Goal: Task Accomplishment & Management: Manage account settings

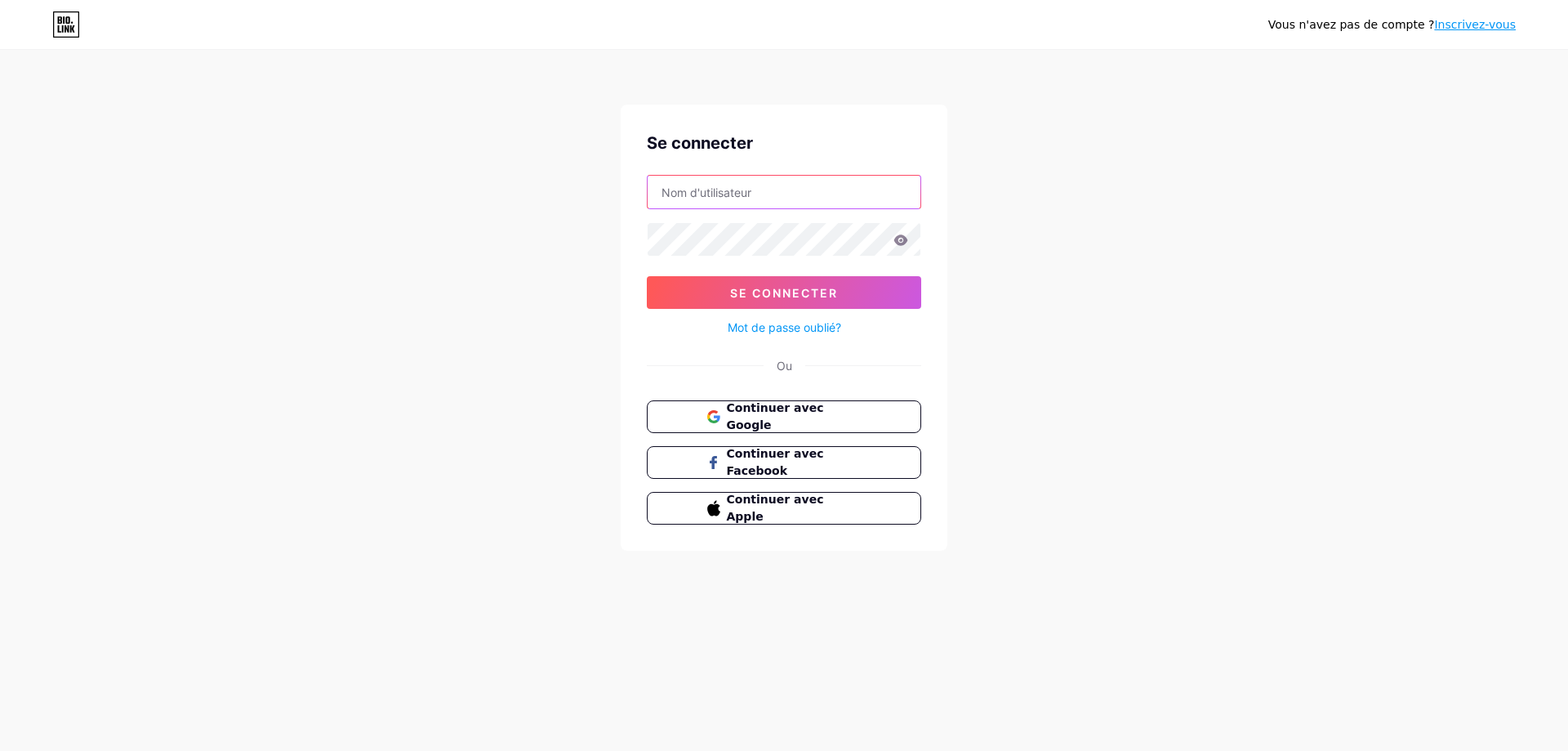
click at [801, 200] on input "text" at bounding box center [784, 191] width 273 height 32
type input "[EMAIL_ADDRESS][DOMAIN_NAME]"
click at [901, 240] on icon at bounding box center [901, 240] width 14 height 11
click at [724, 295] on button "Se connecter" at bounding box center [784, 292] width 275 height 32
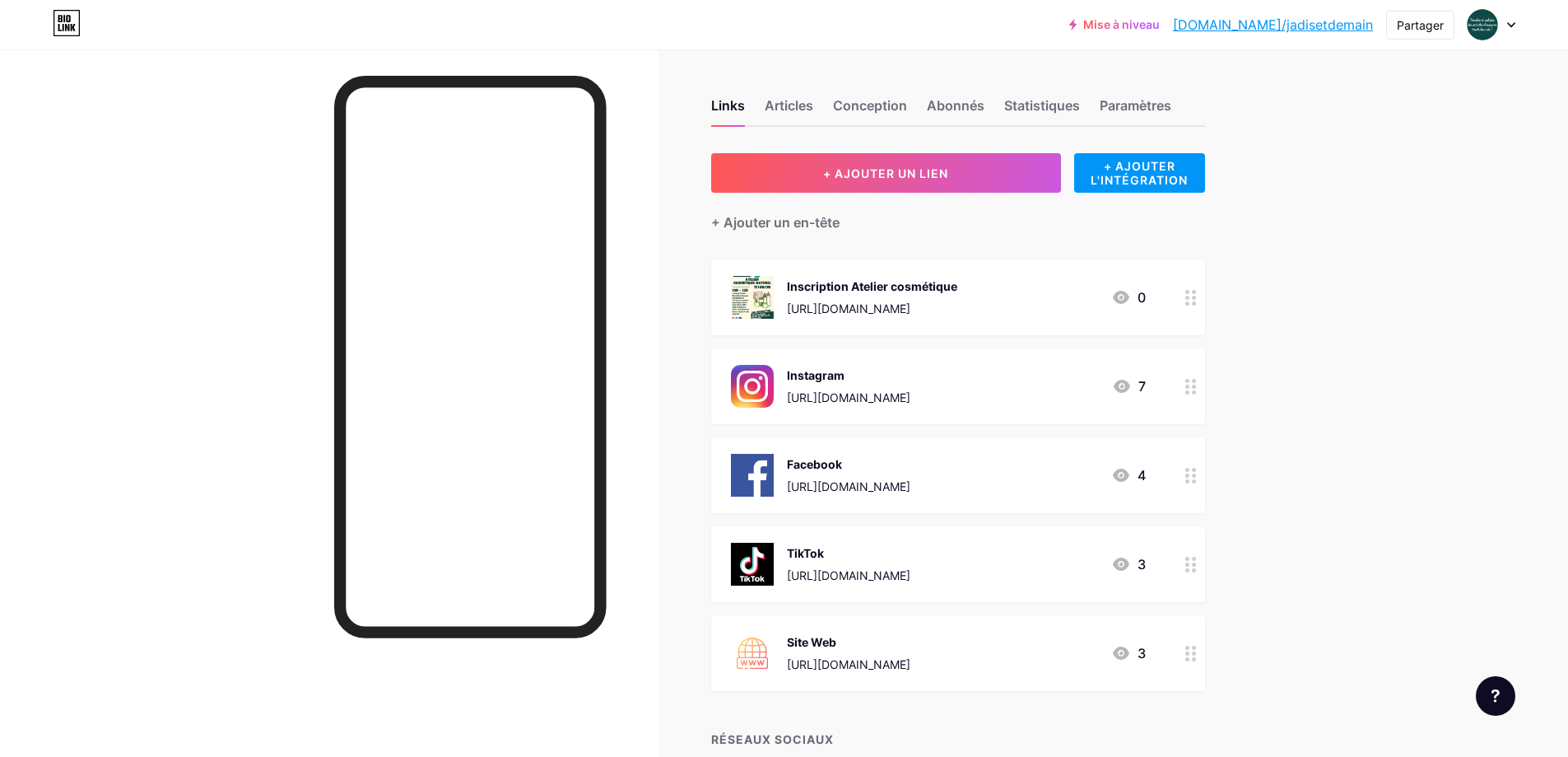
click at [1189, 299] on div at bounding box center [1191, 297] width 28 height 75
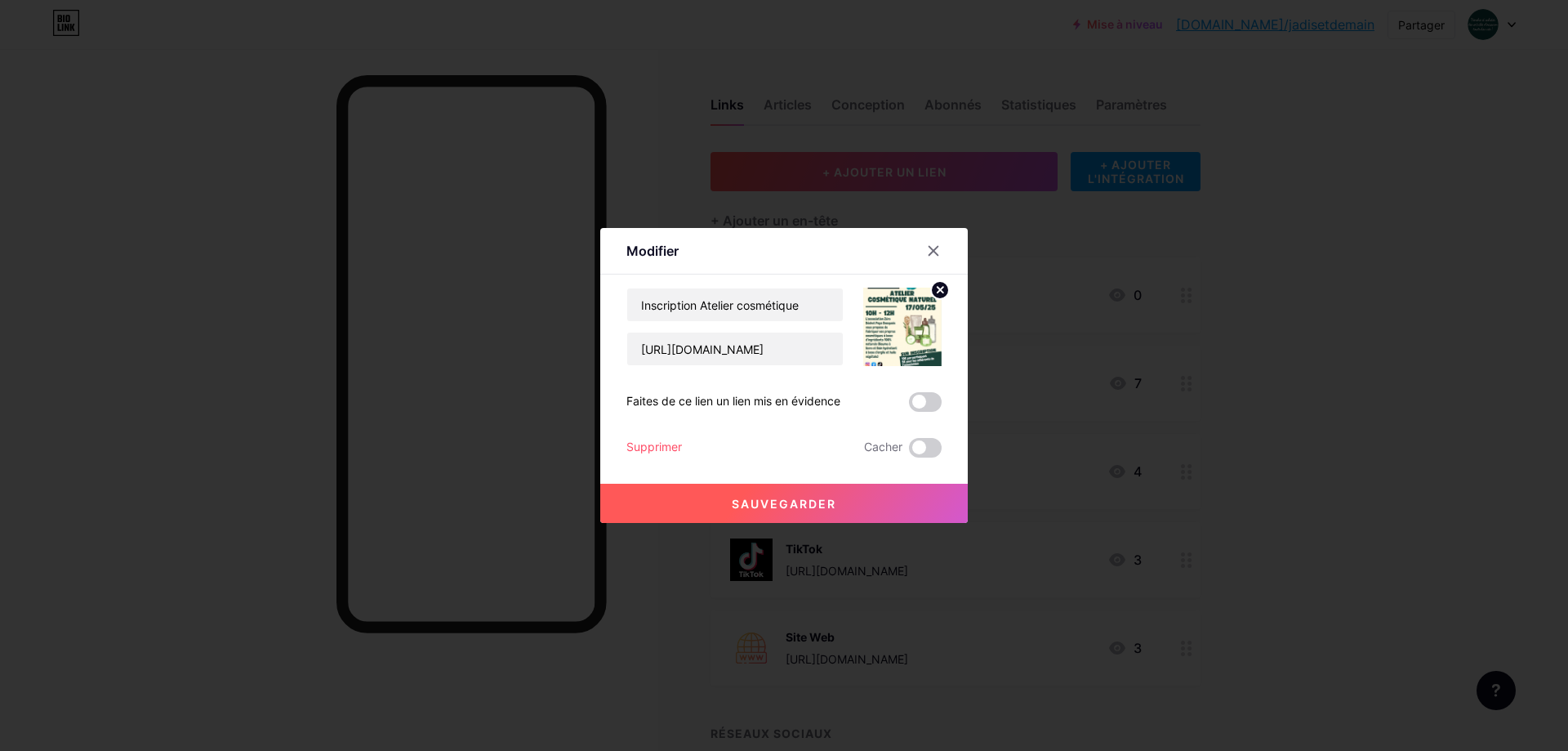
click at [658, 447] on font "Supprimer" at bounding box center [654, 446] width 55 height 14
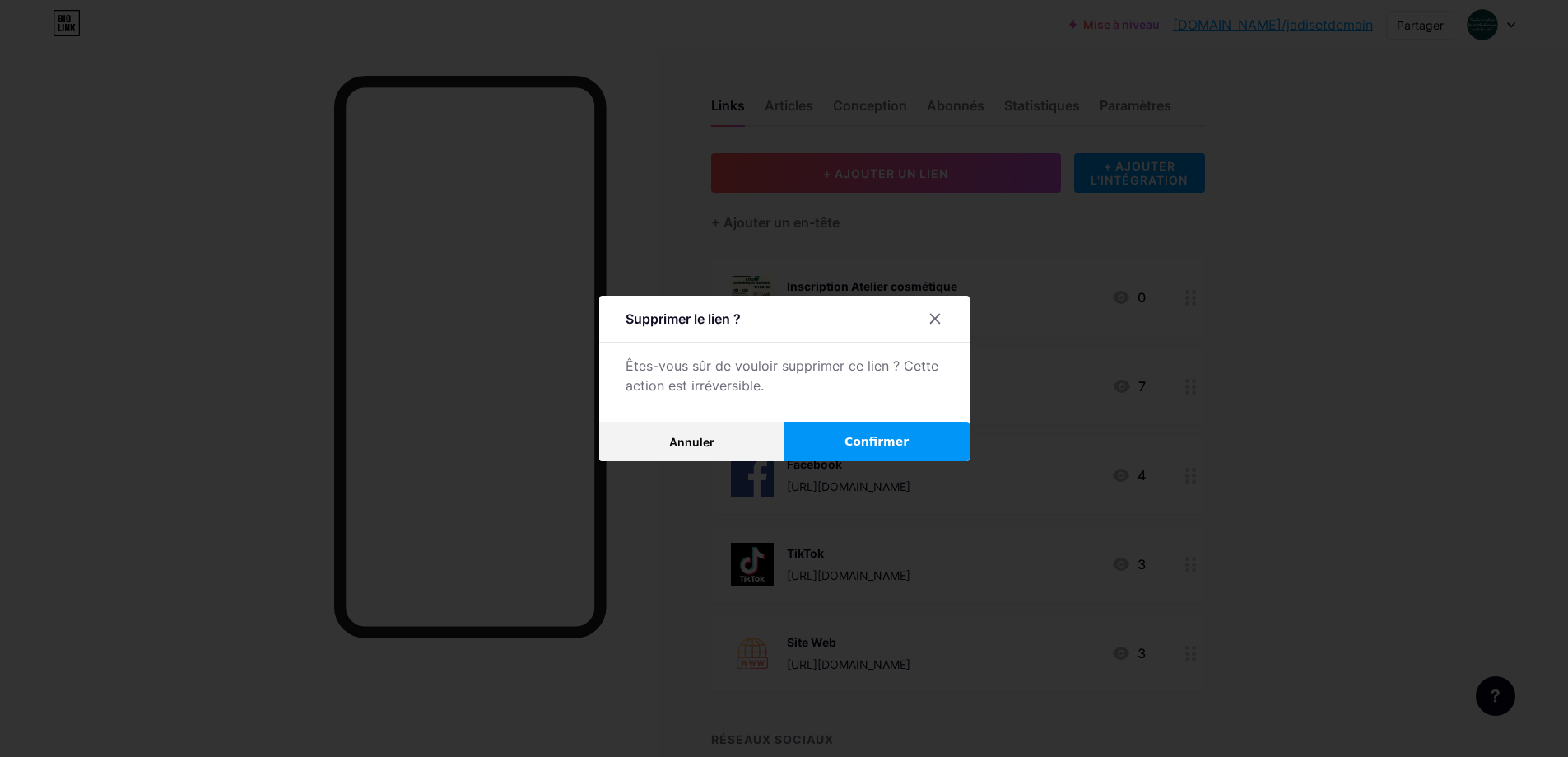
click at [839, 433] on button "Confirmer" at bounding box center [876, 441] width 185 height 40
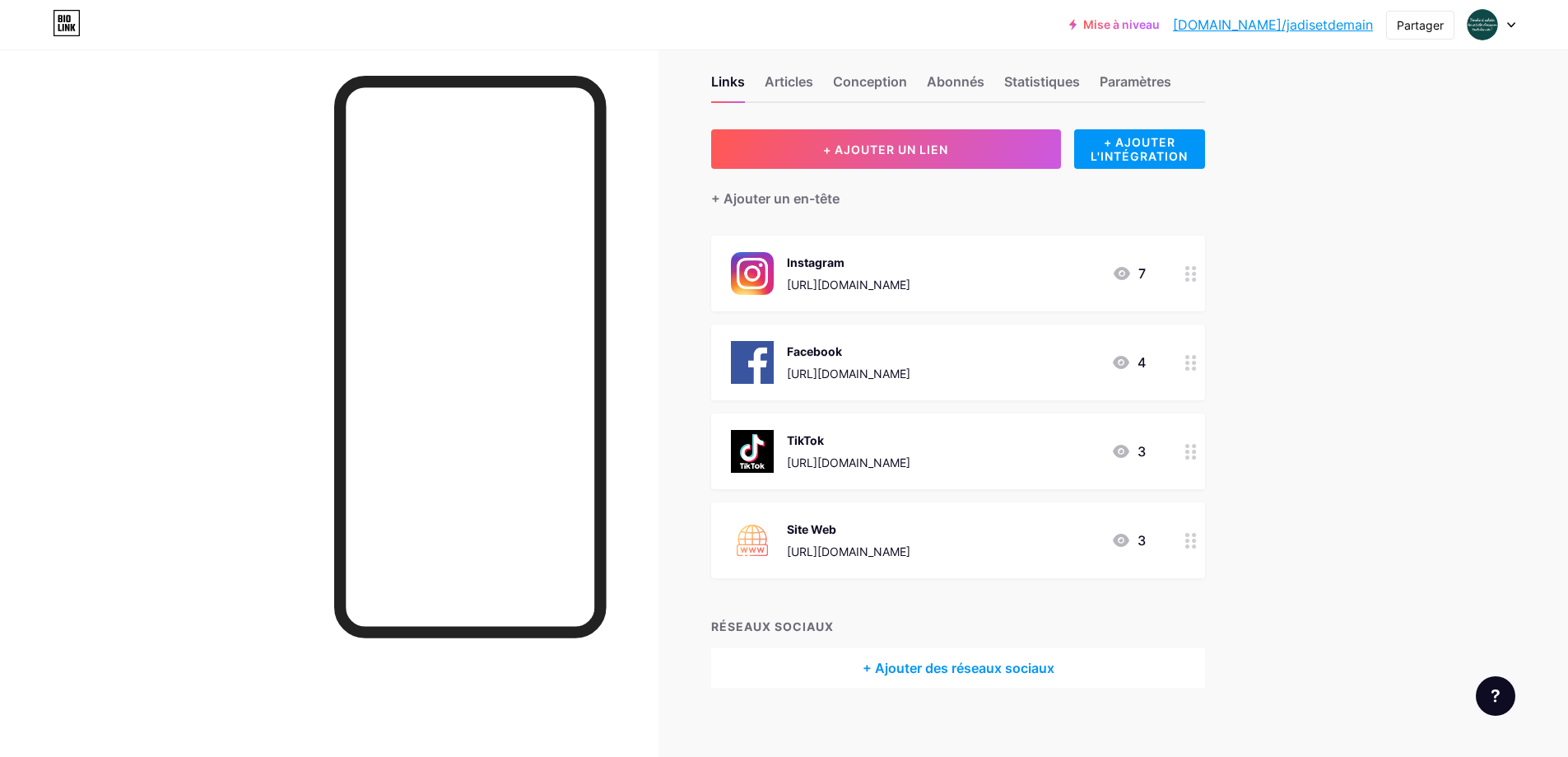
scroll to position [36, 0]
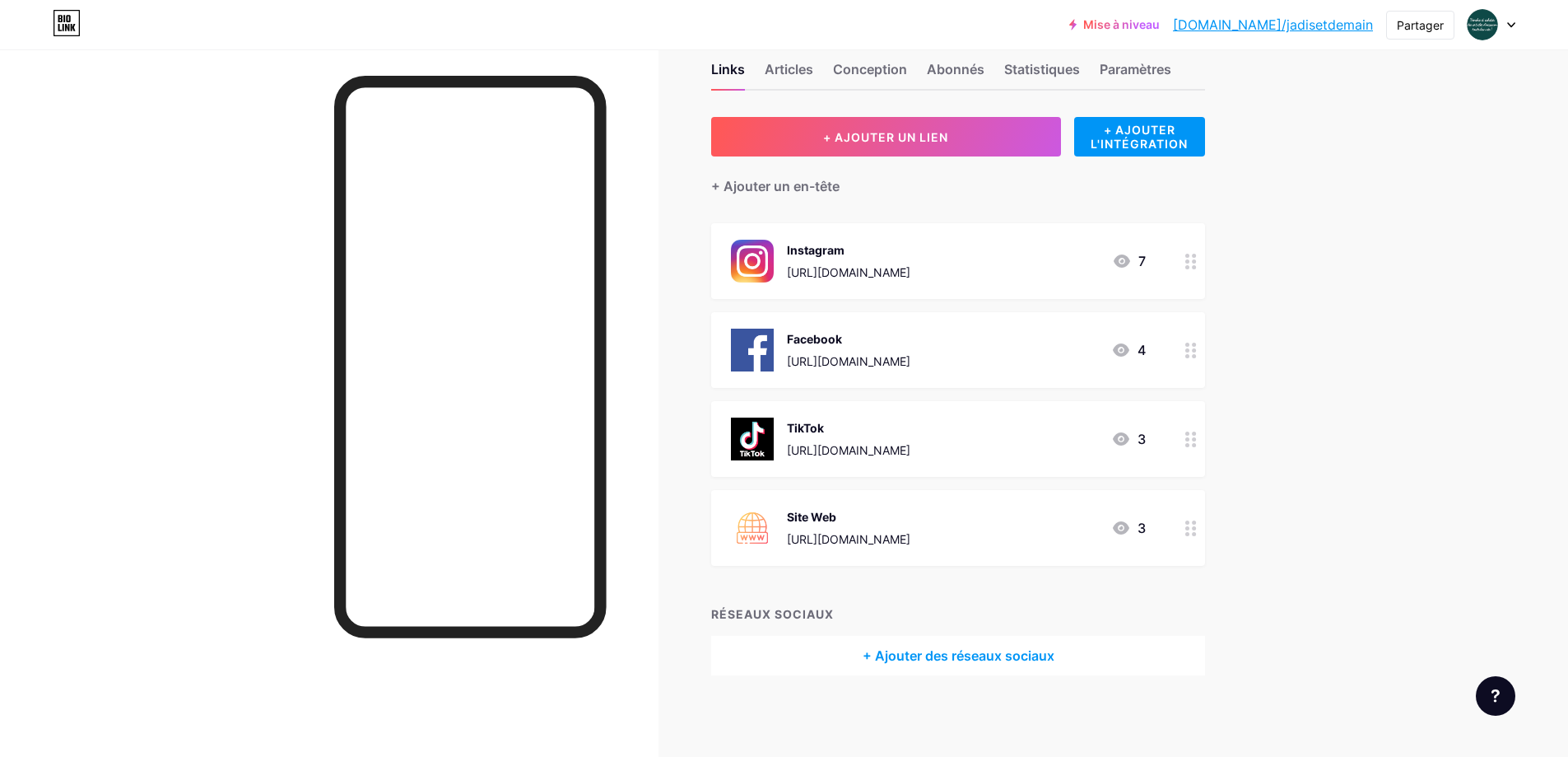
click at [937, 661] on font "+ Ajouter des réseaux sociaux" at bounding box center [958, 656] width 191 height 17
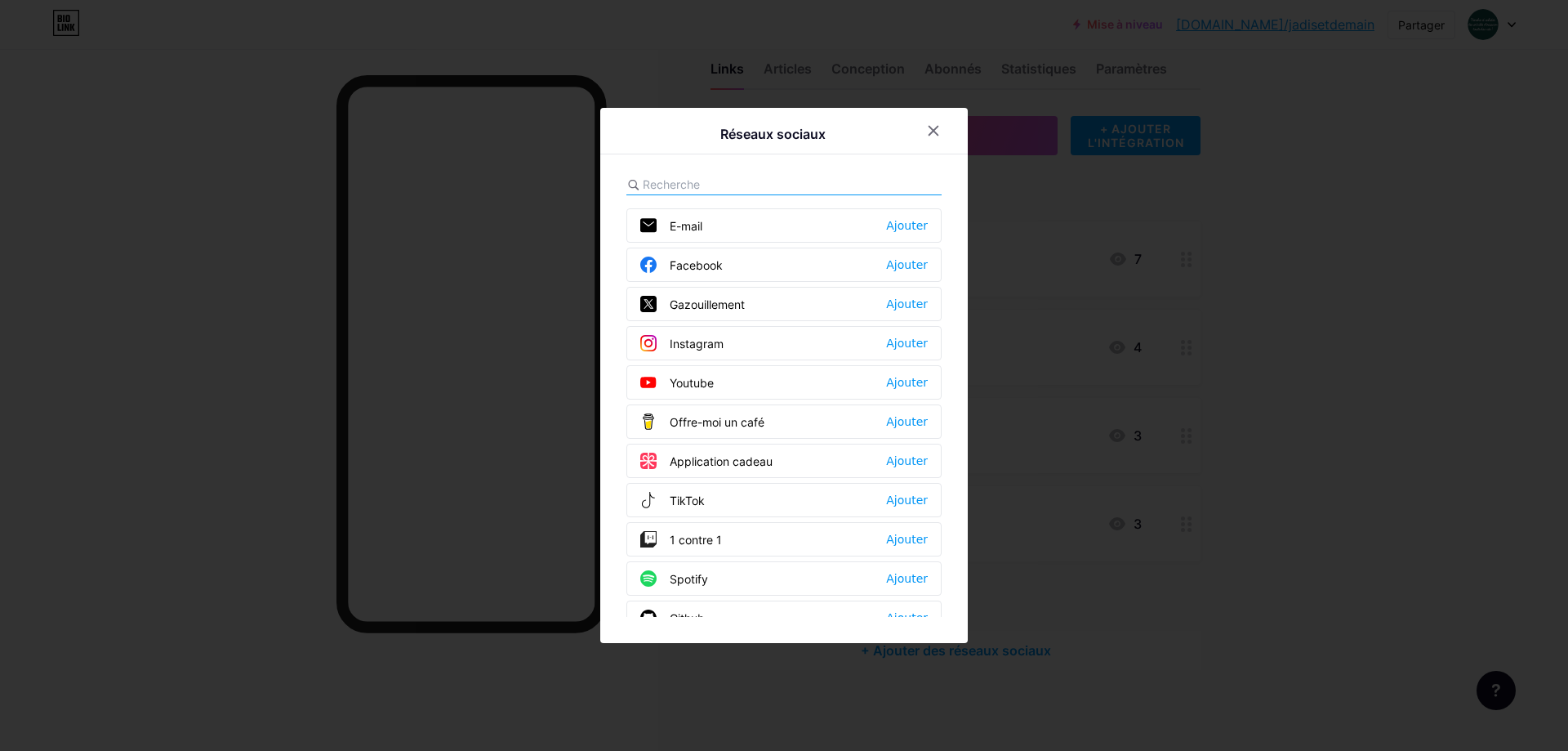
click at [887, 377] on div "Youtube Ajouter" at bounding box center [784, 382] width 315 height 34
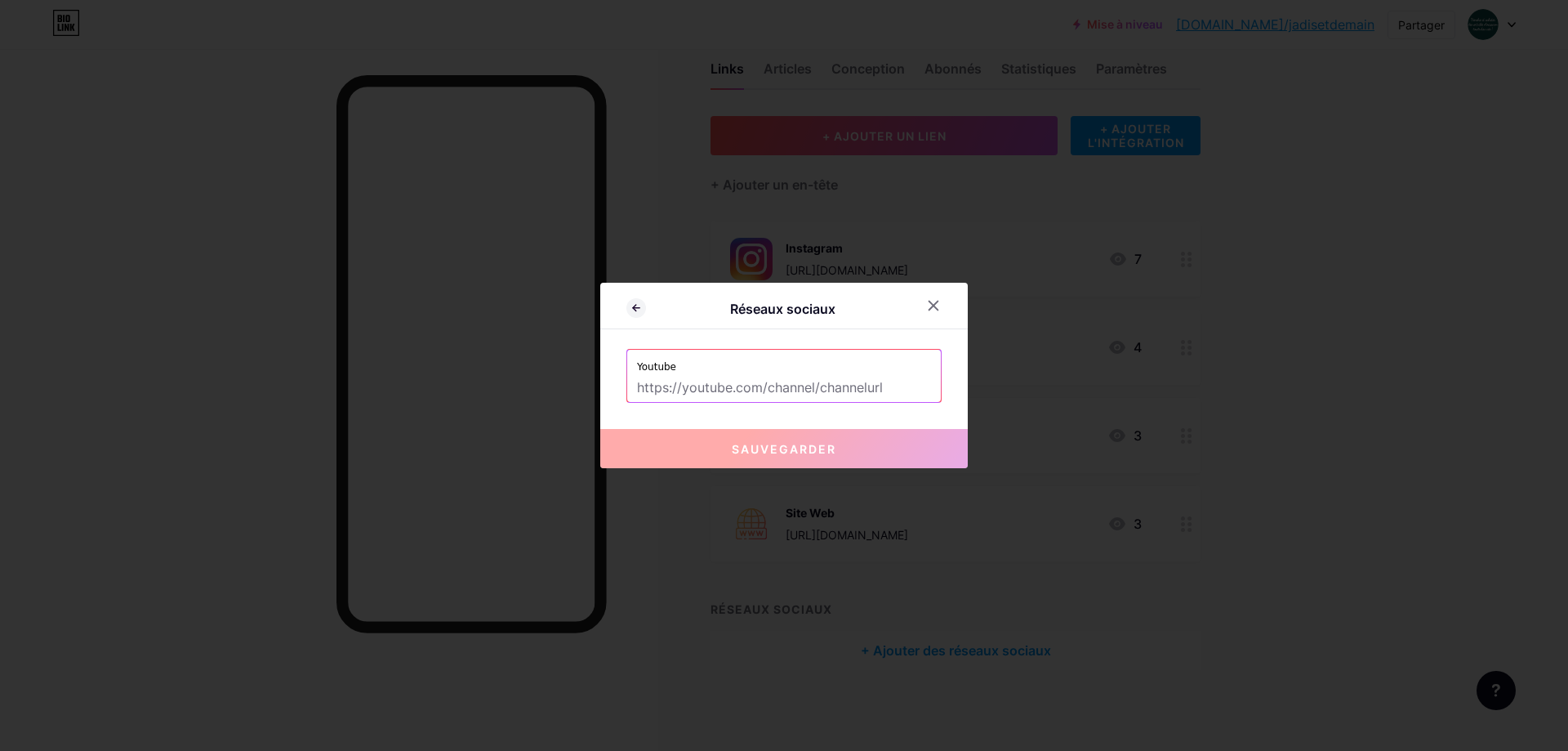
click at [770, 363] on label "Youtube" at bounding box center [784, 362] width 294 height 25
click at [766, 376] on input "text" at bounding box center [784, 388] width 294 height 28
paste input "[URL][DOMAIN_NAME]"
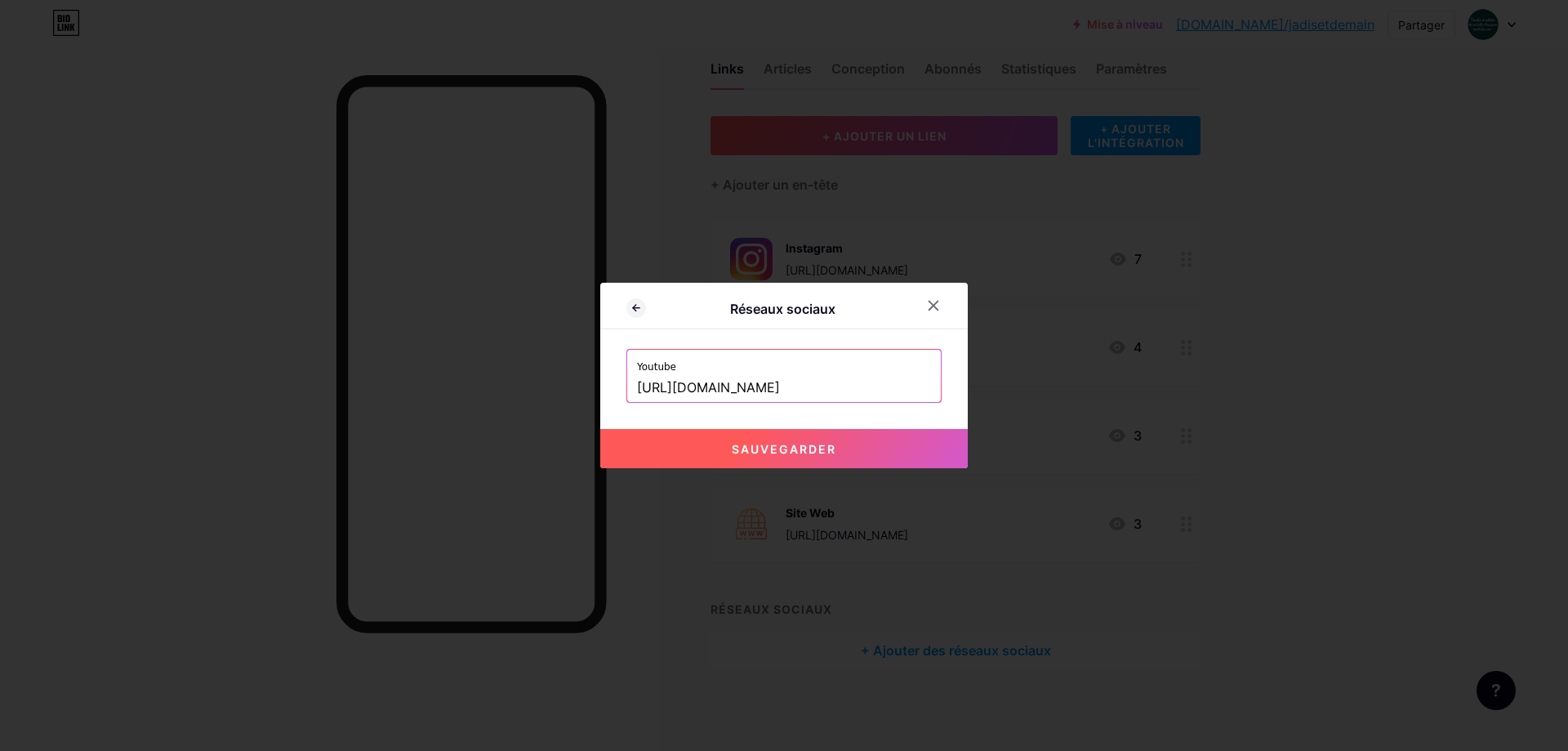
type input "[URL][DOMAIN_NAME]"
click at [831, 442] on font "Sauvegarder" at bounding box center [783, 448] width 104 height 14
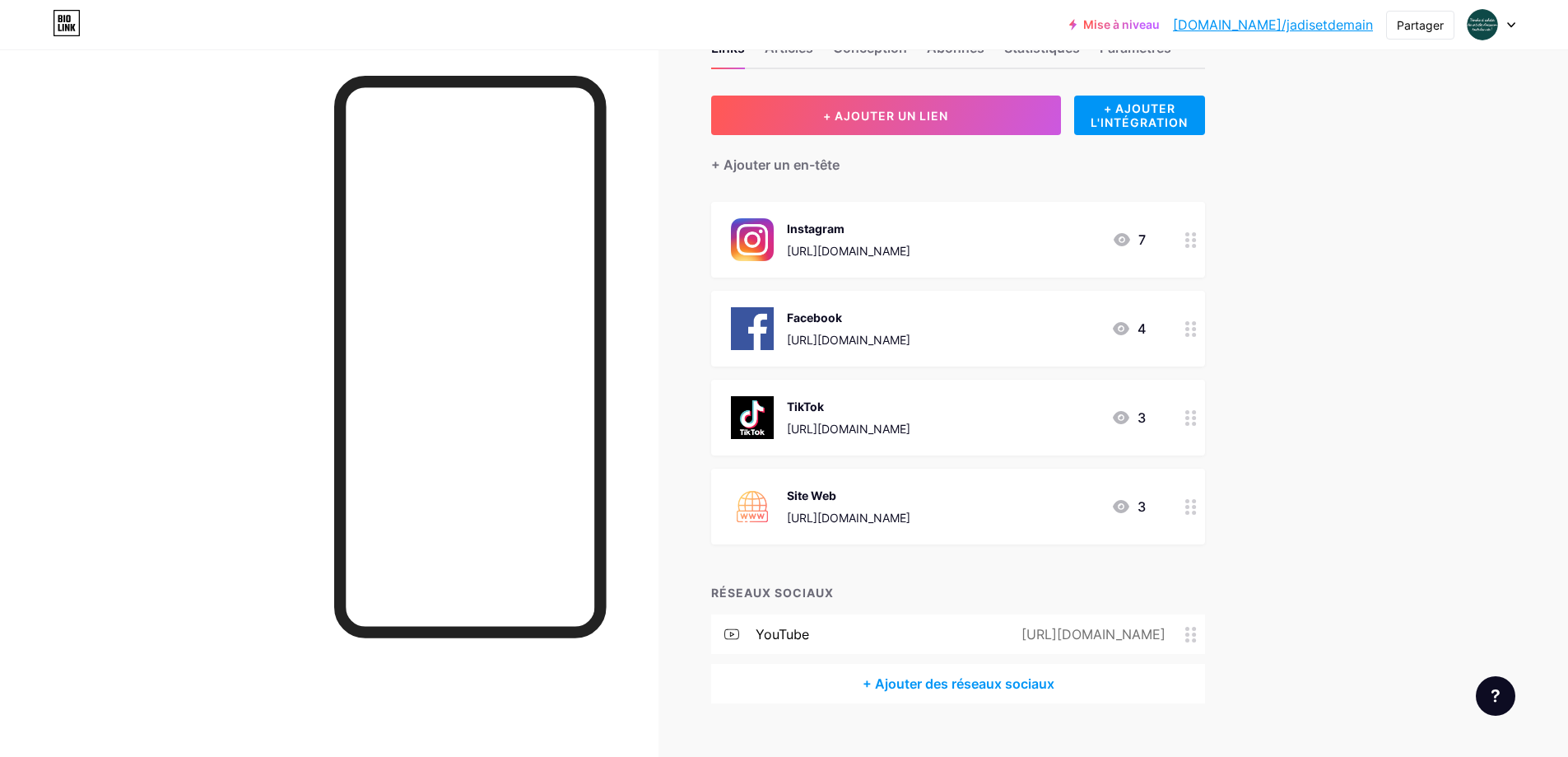
scroll to position [86, 0]
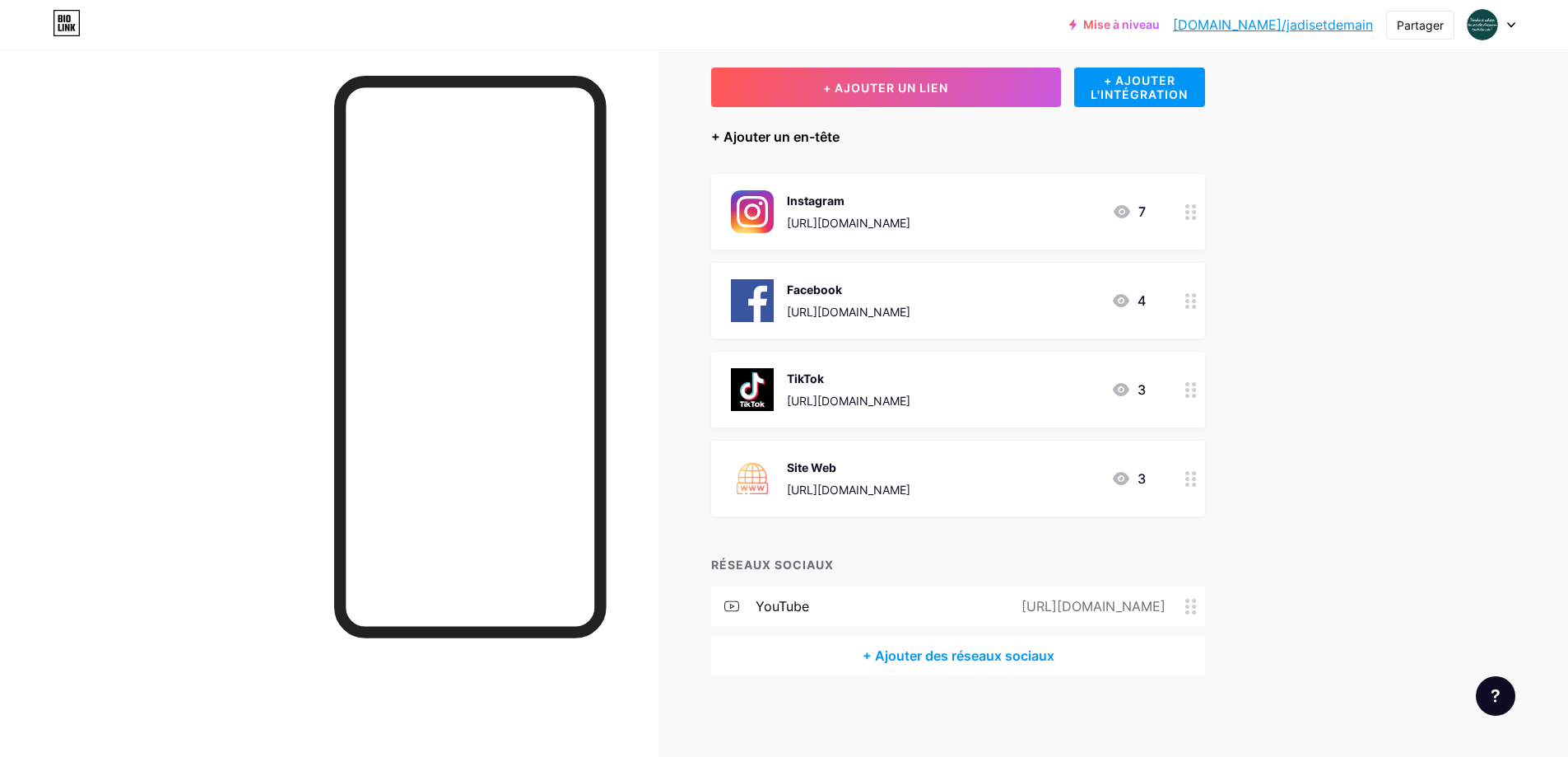
click at [803, 127] on font "+ Ajouter un en-tête" at bounding box center [775, 136] width 128 height 20
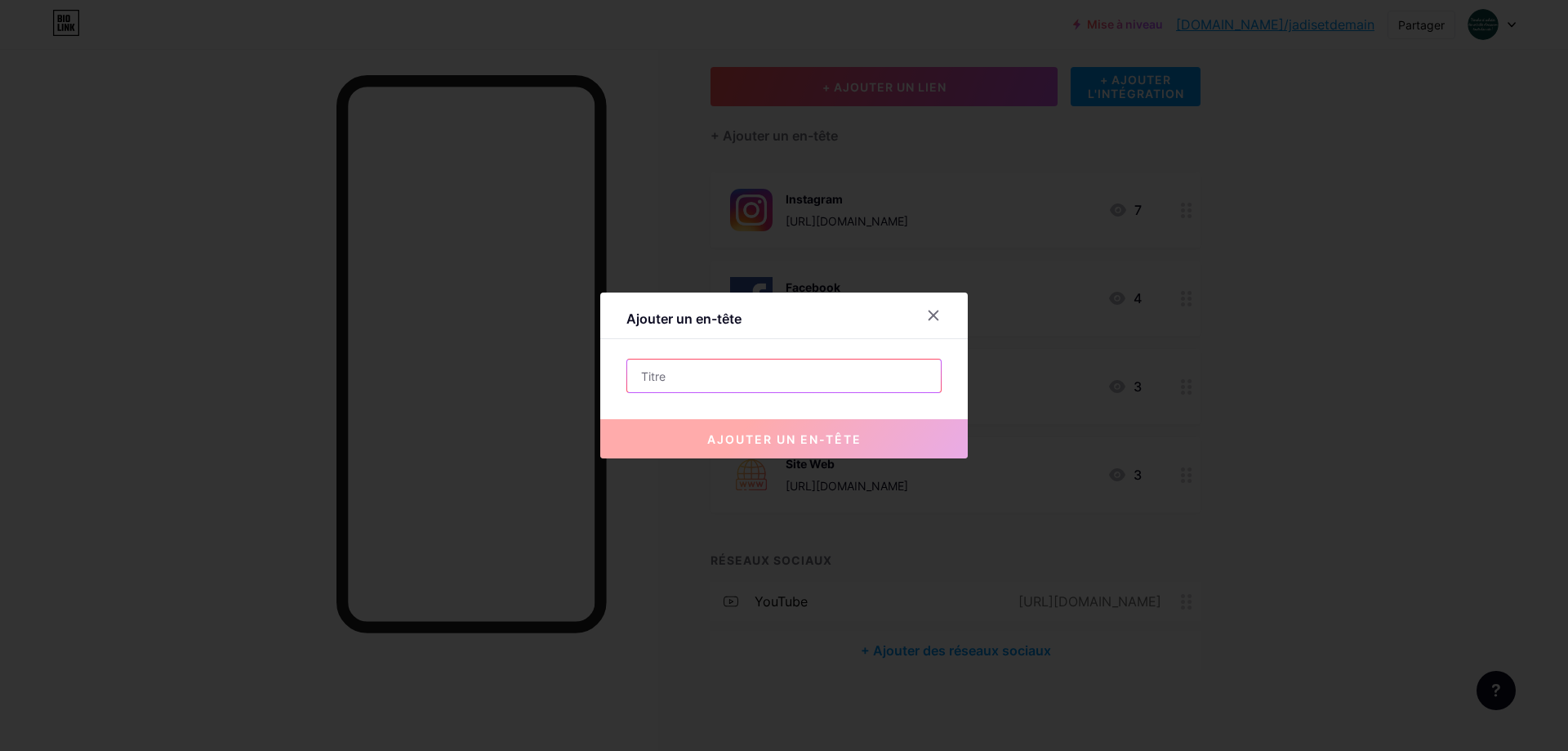
click at [720, 380] on input "text" at bounding box center [784, 376] width 314 height 32
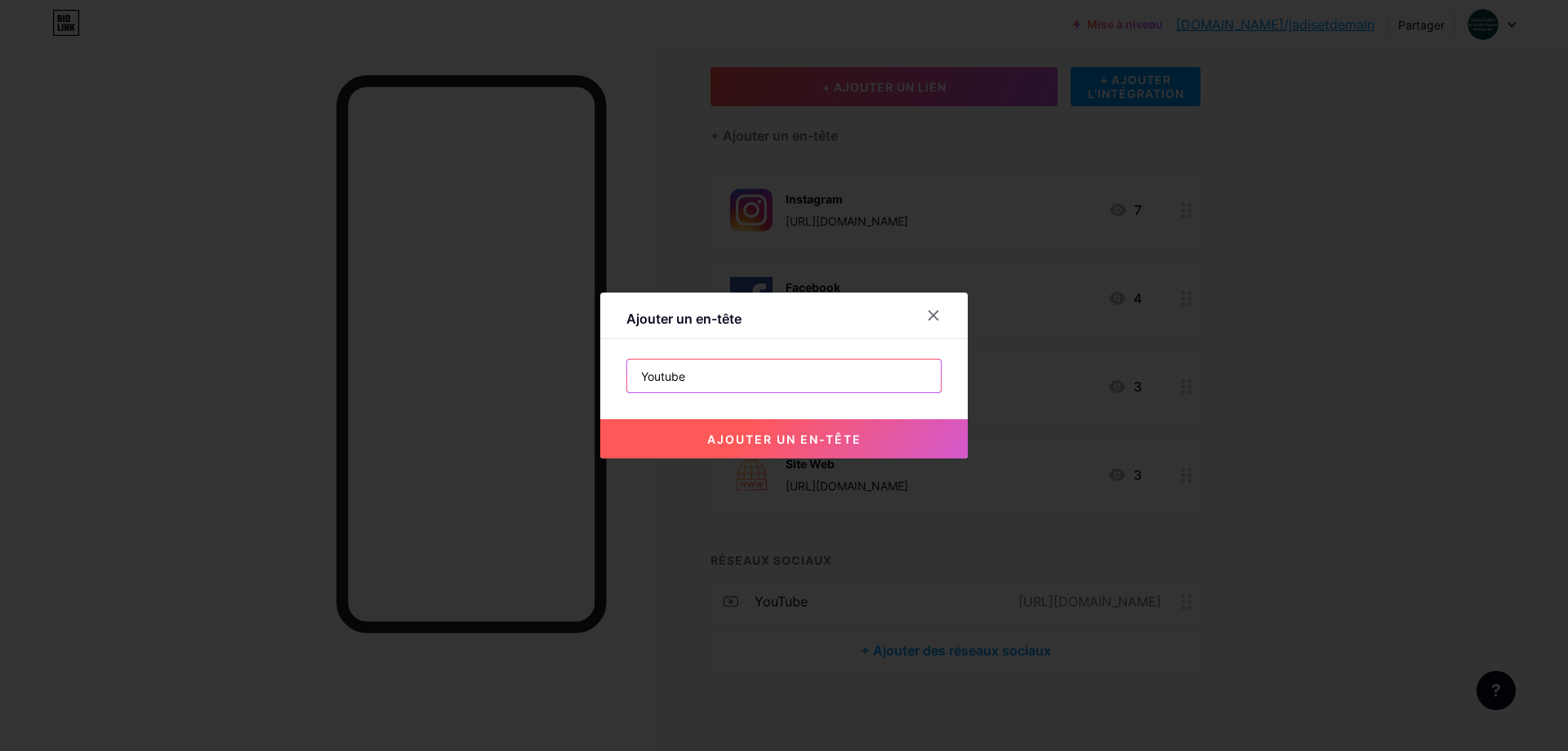
type input "Youtube"
click at [790, 446] on font "ajouter un en-tête" at bounding box center [784, 438] width 154 height 14
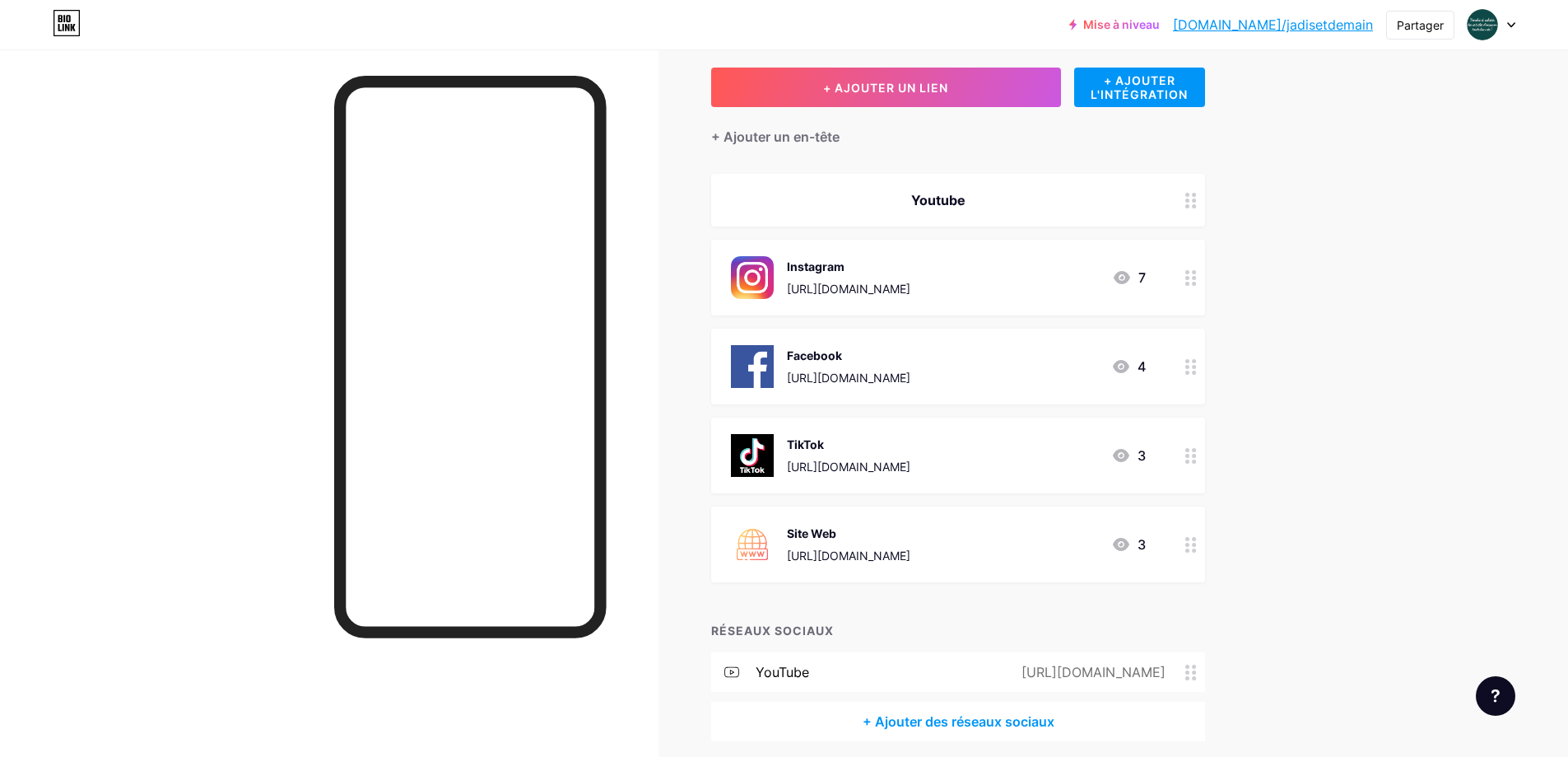
click at [959, 203] on font "Youtube" at bounding box center [938, 200] width 54 height 17
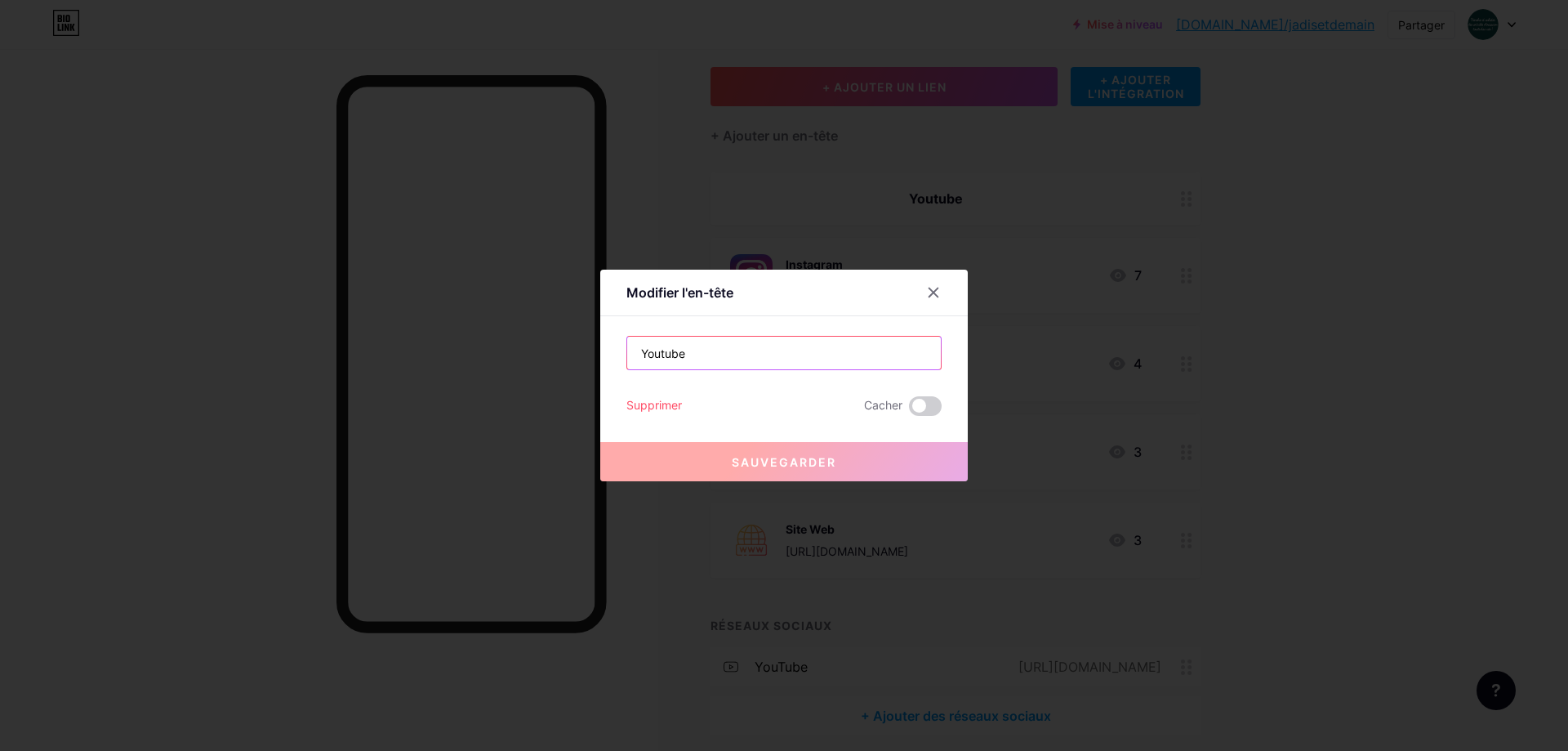
click at [766, 344] on input "Youtube" at bounding box center [784, 352] width 314 height 32
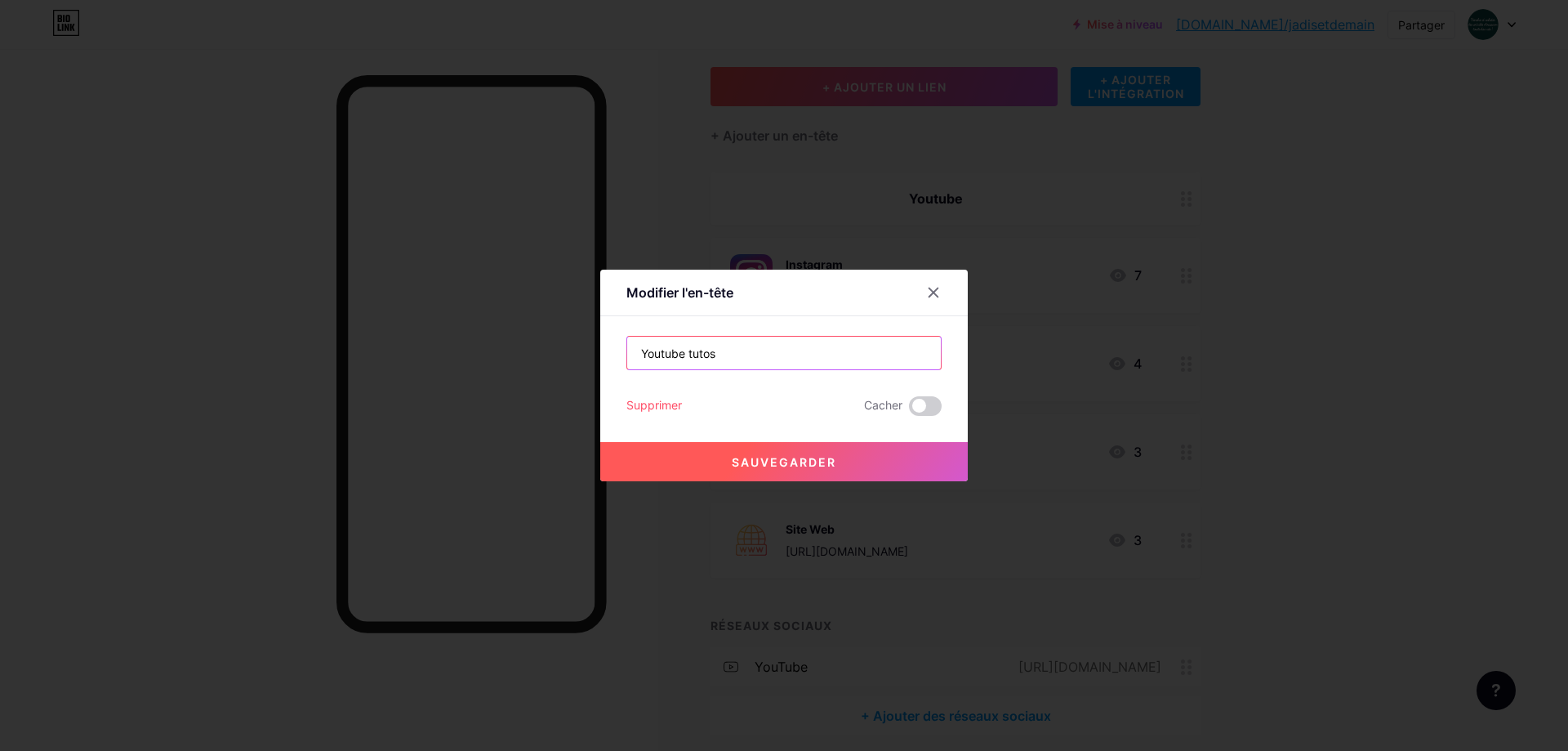
type input "Youtube tutos"
click at [744, 457] on font "Sauvegarder" at bounding box center [783, 461] width 104 height 14
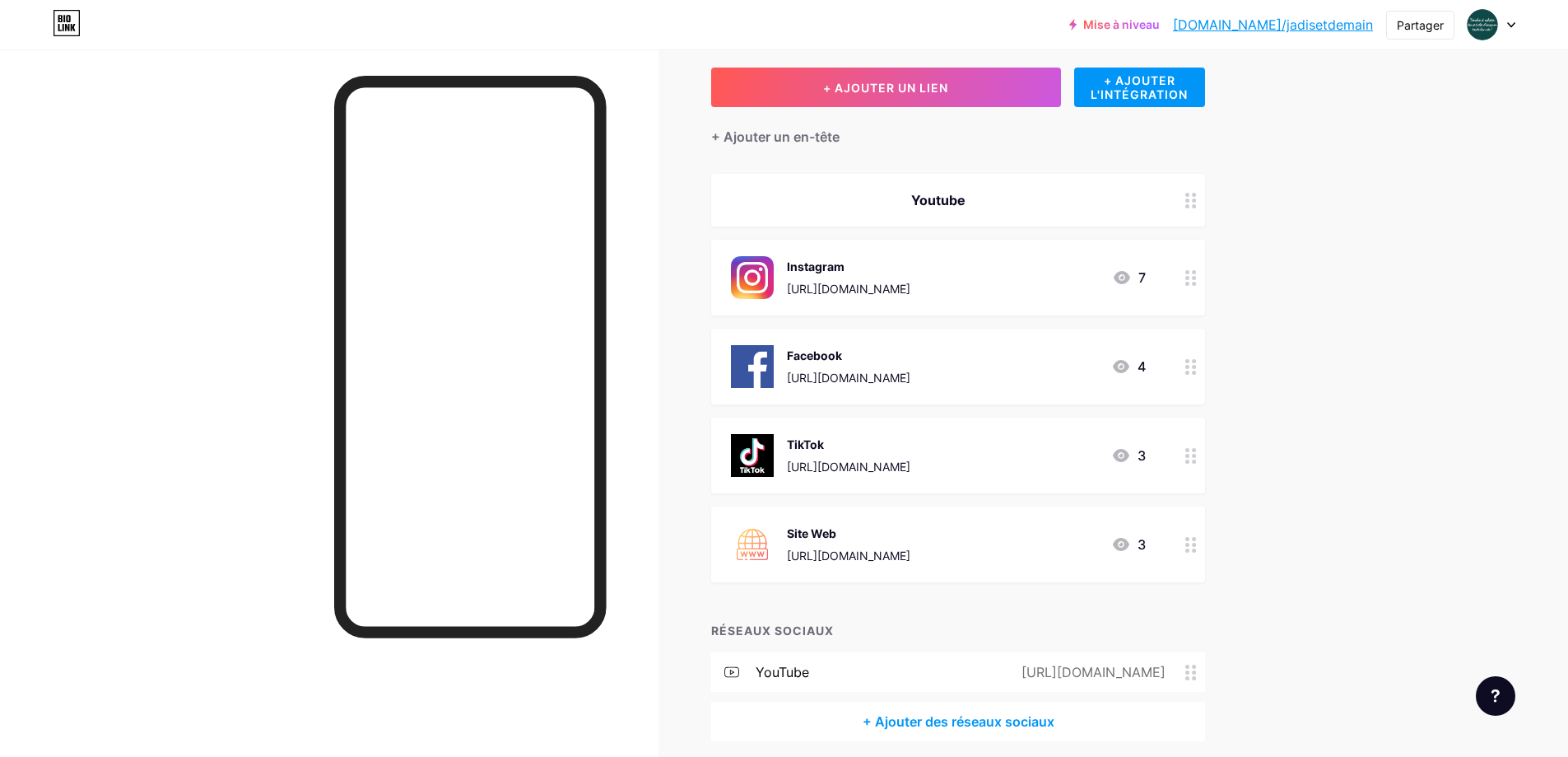
click at [1048, 205] on div "Youtube" at bounding box center [938, 200] width 415 height 20
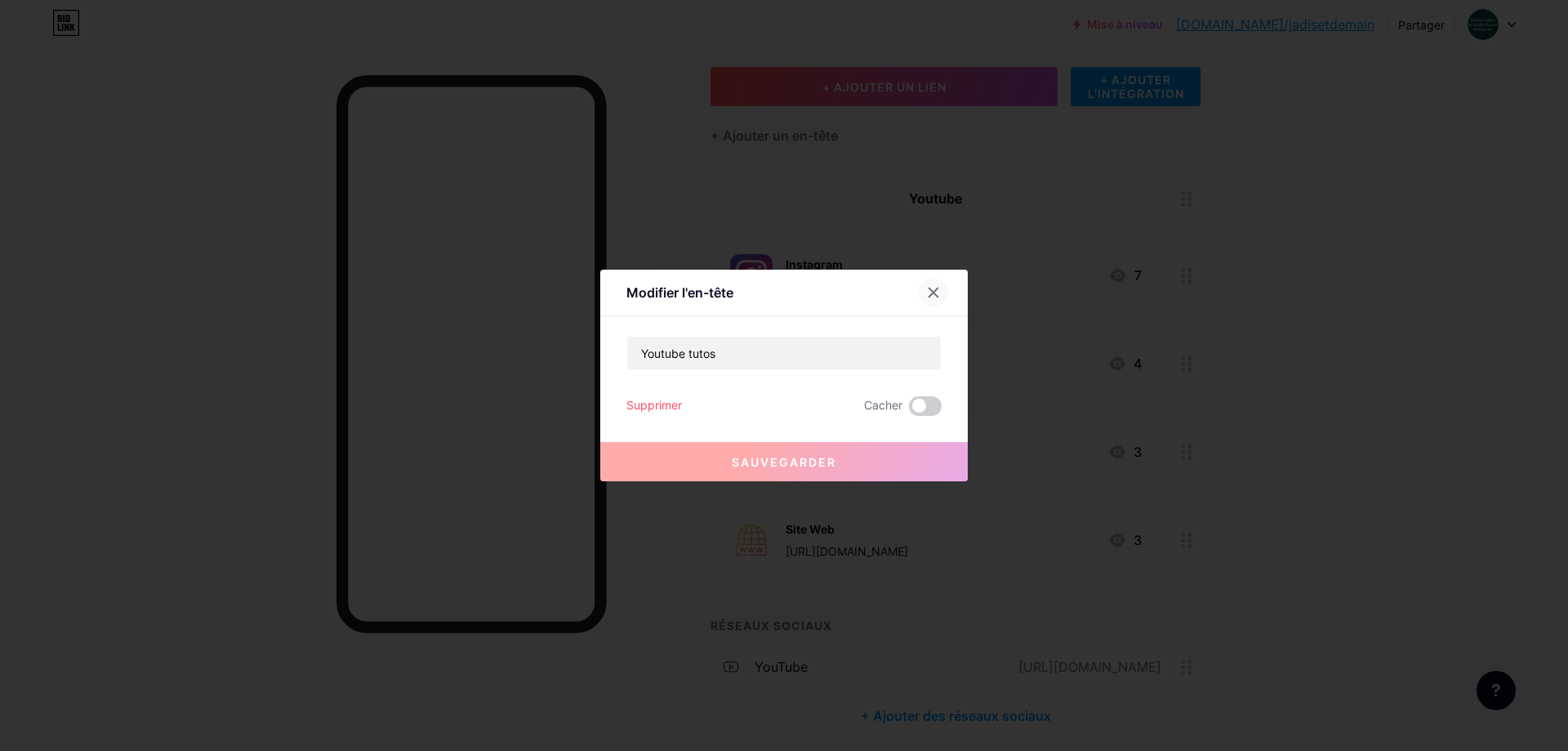
click at [927, 299] on div at bounding box center [933, 292] width 30 height 30
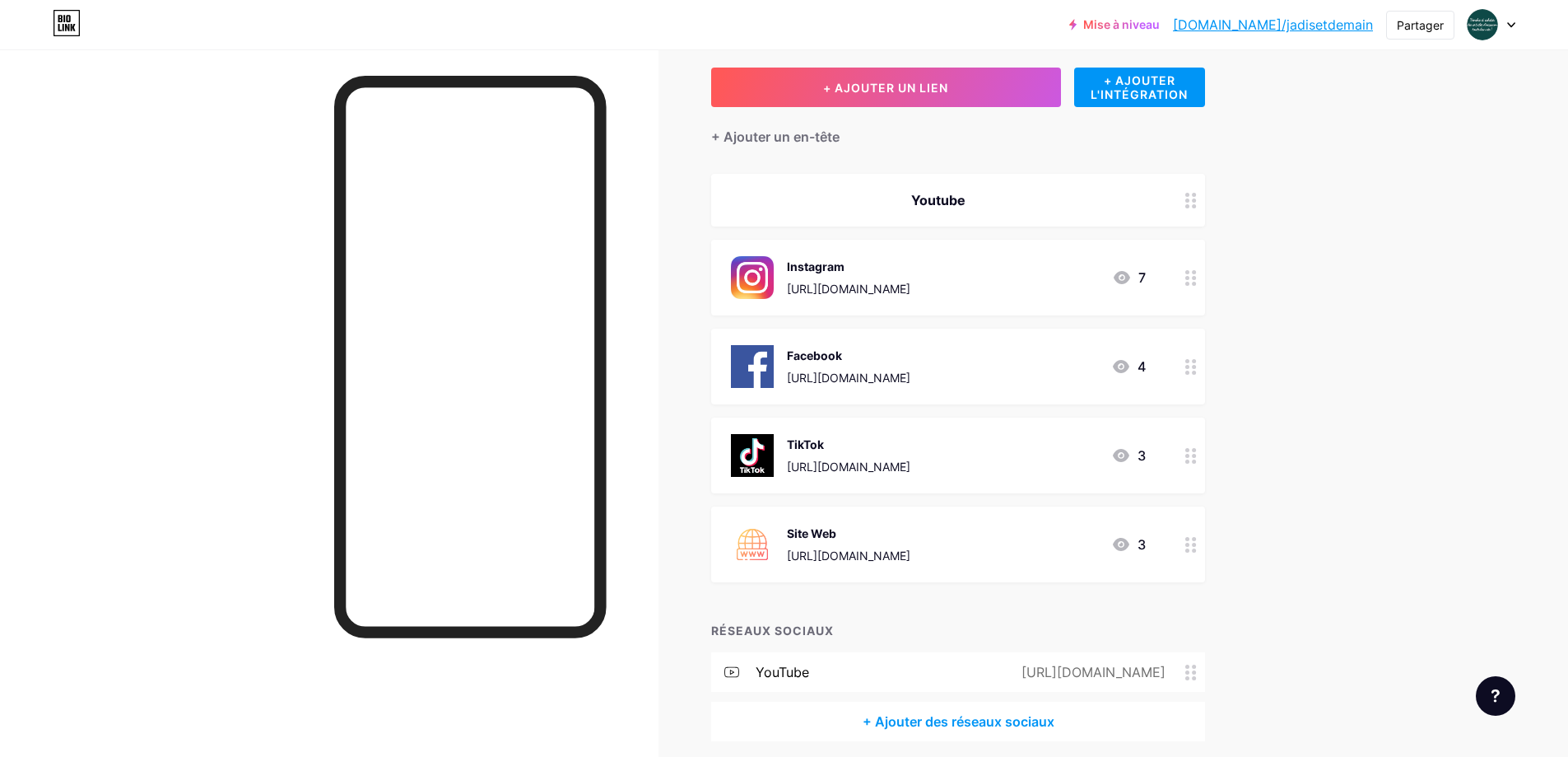
click at [997, 205] on div "Youtube" at bounding box center [938, 200] width 415 height 20
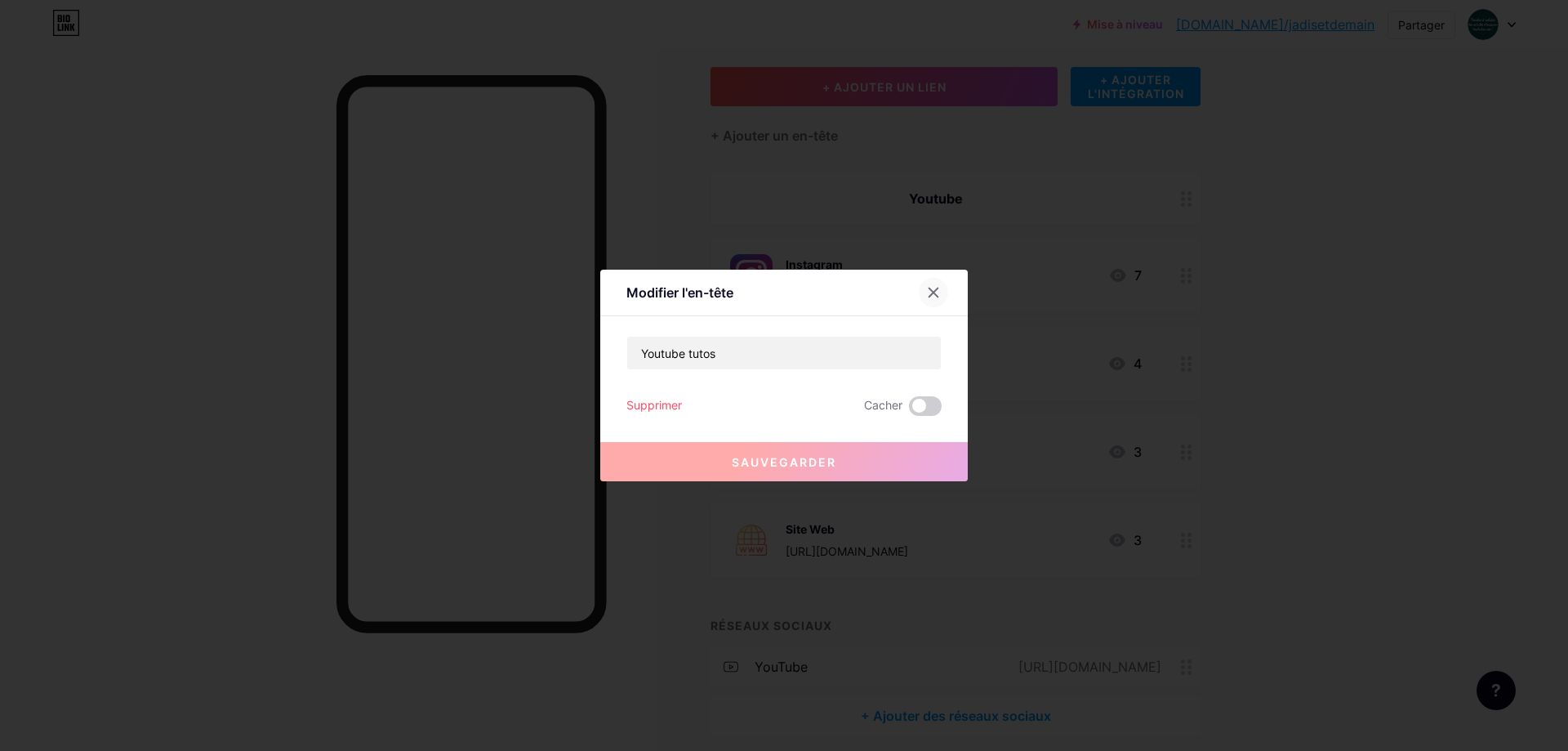
click at [929, 291] on icon at bounding box center [933, 292] width 13 height 13
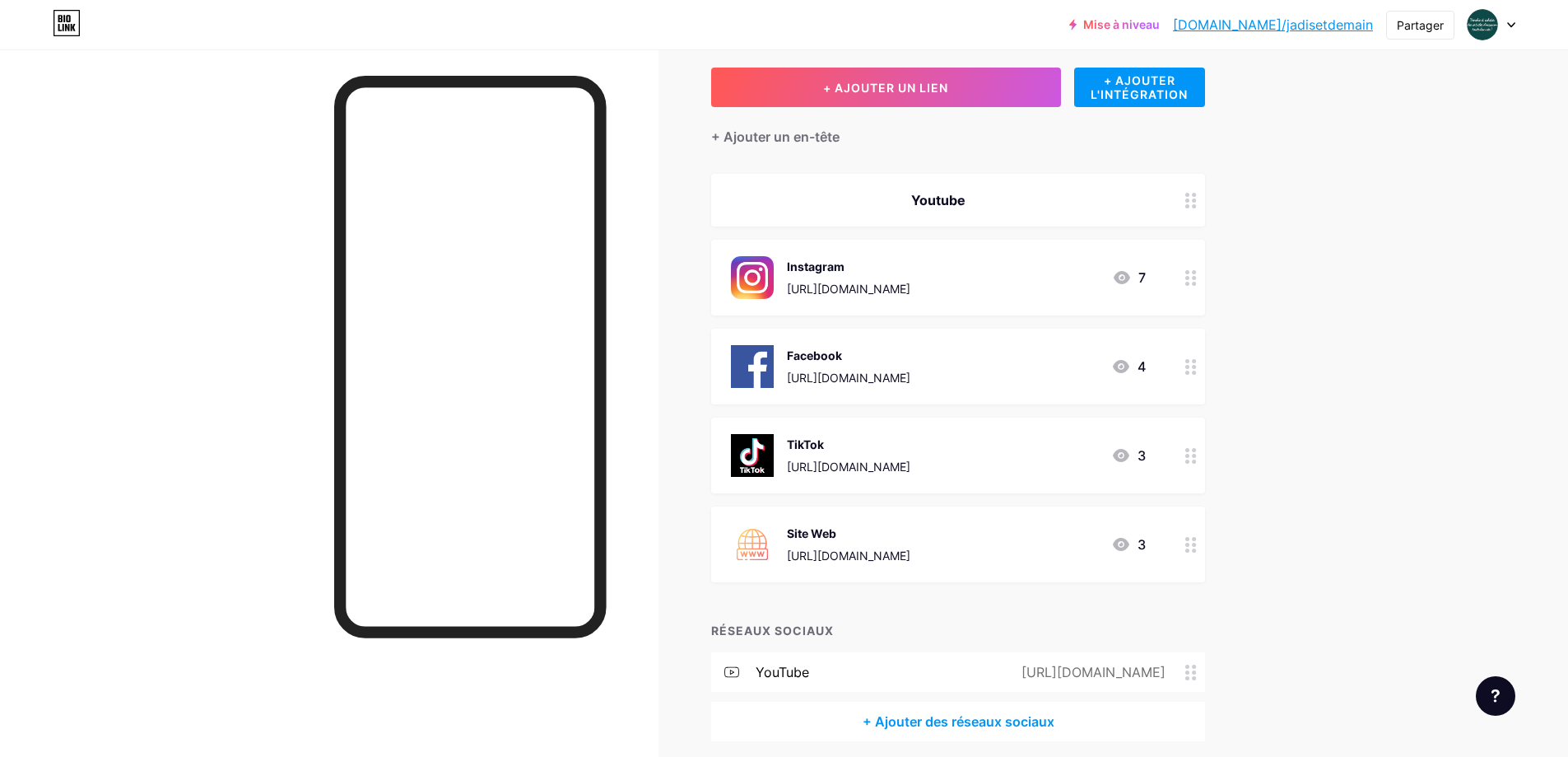
click at [1184, 215] on div at bounding box center [1191, 200] width 28 height 53
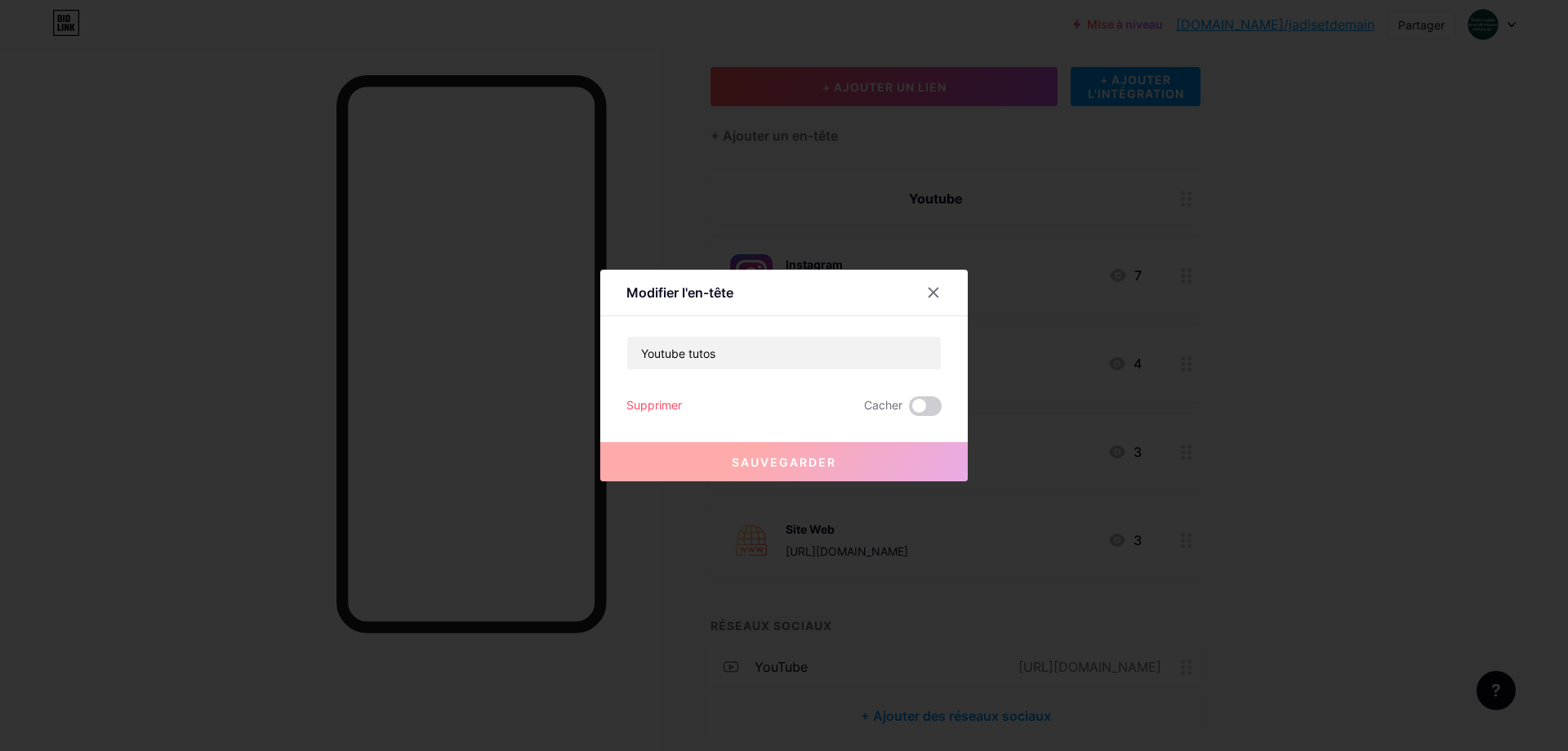
click at [658, 402] on font "Supprimer" at bounding box center [654, 404] width 55 height 14
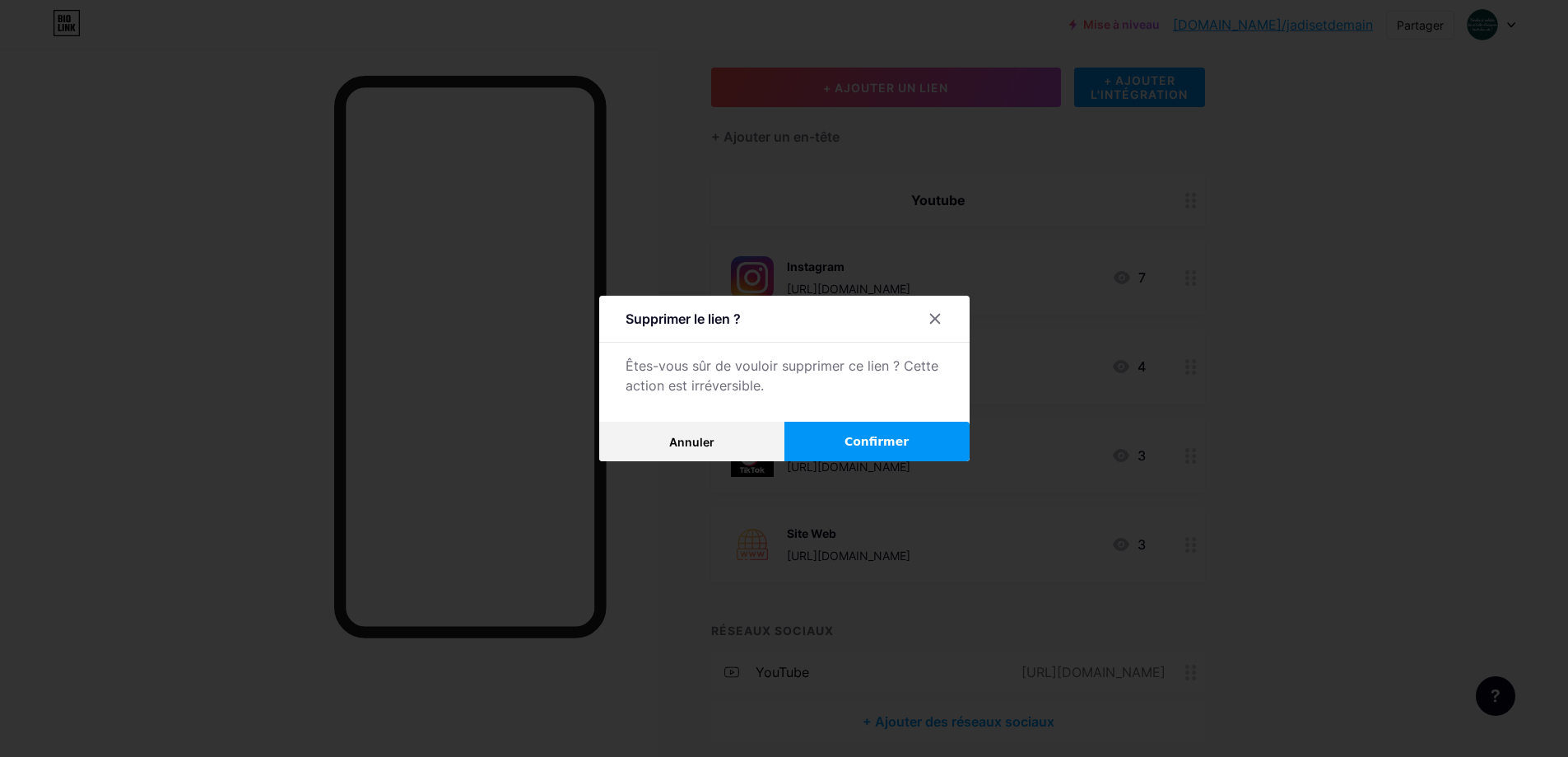
click at [914, 442] on button "Confirmer" at bounding box center [876, 441] width 185 height 40
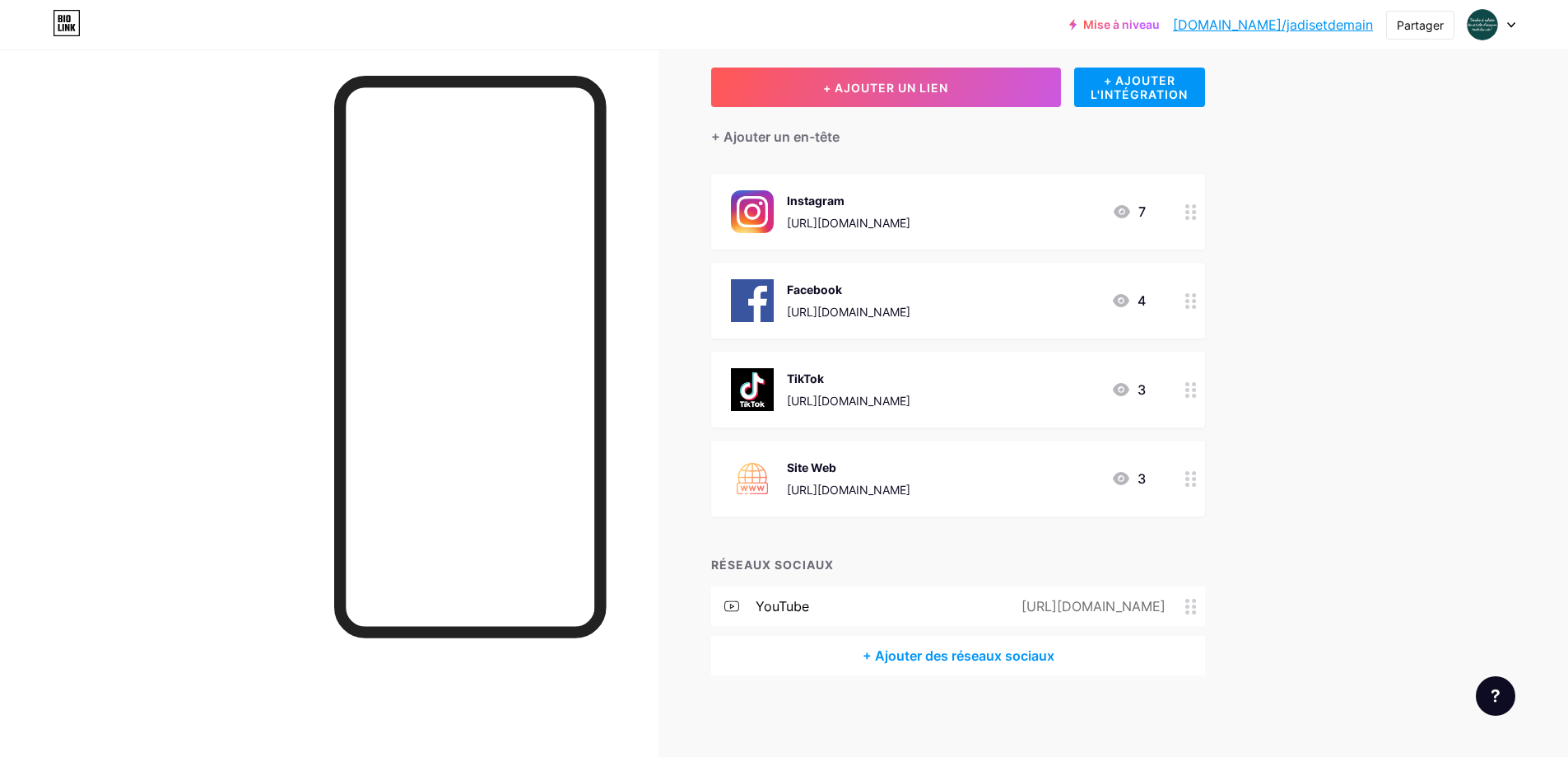
click at [772, 605] on font "YouTube" at bounding box center [783, 606] width 54 height 17
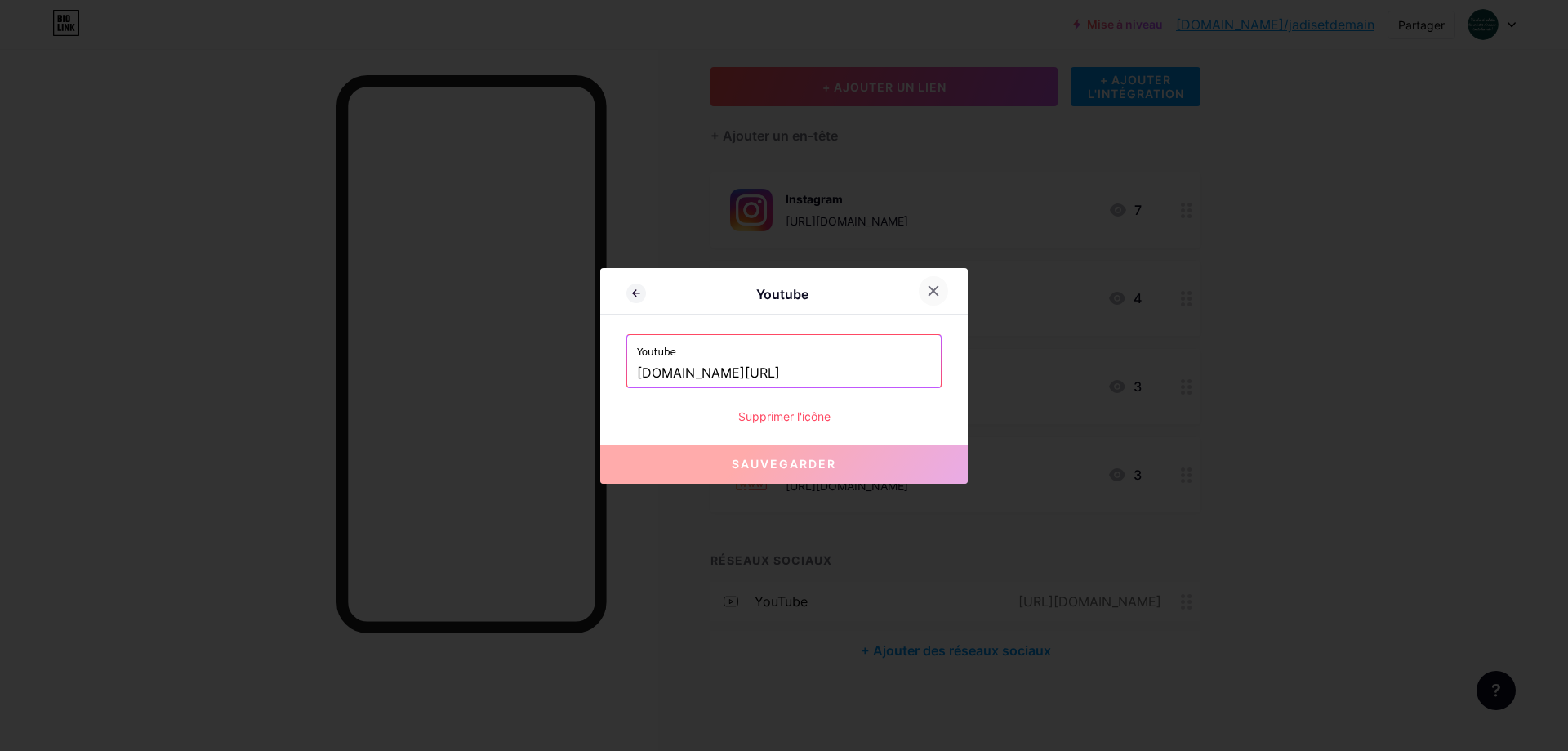
click at [932, 288] on icon at bounding box center [933, 291] width 13 height 13
